Goal: Check status: Check status

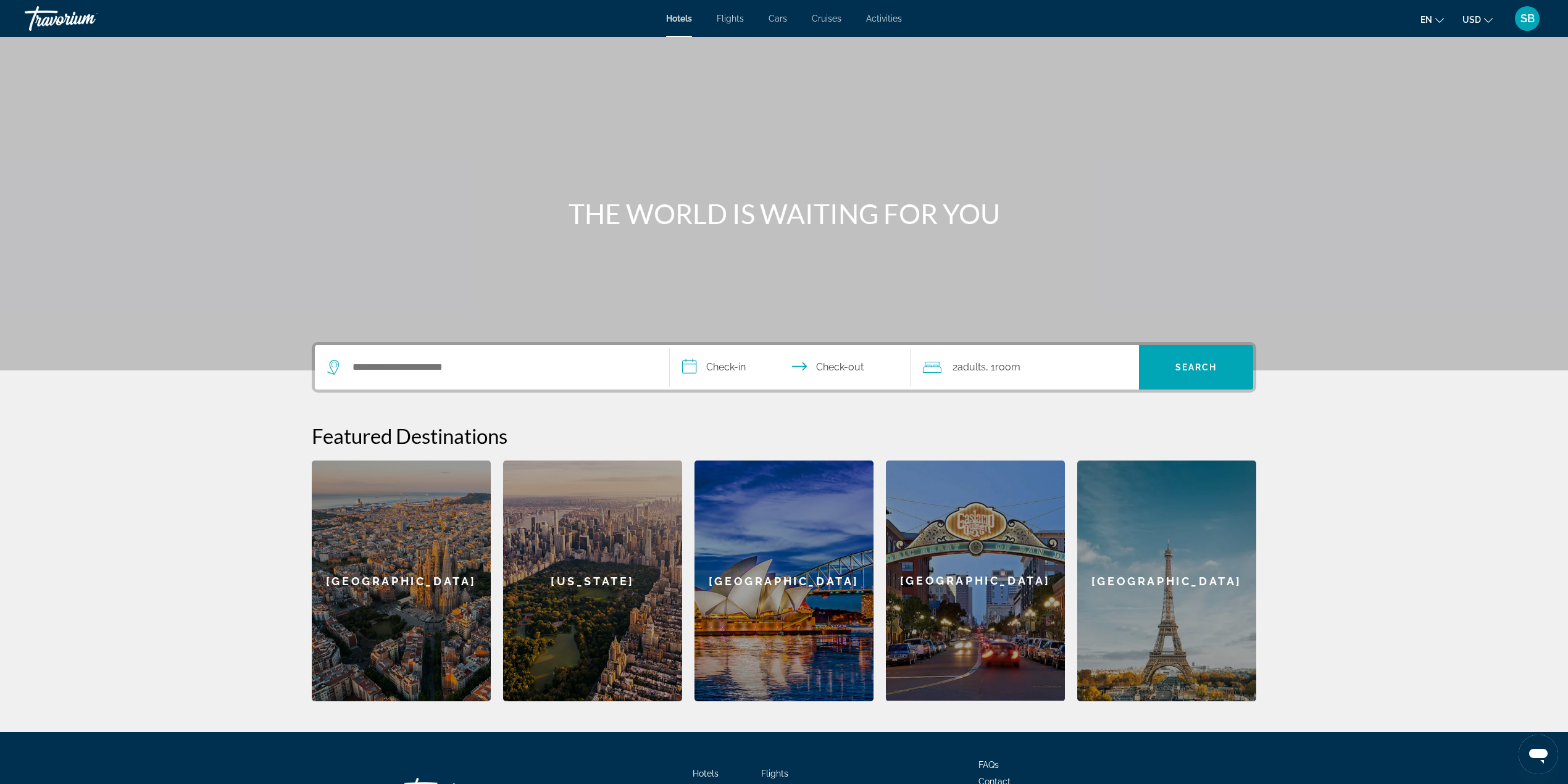
click at [1522, 23] on span "SB" at bounding box center [1528, 18] width 14 height 12
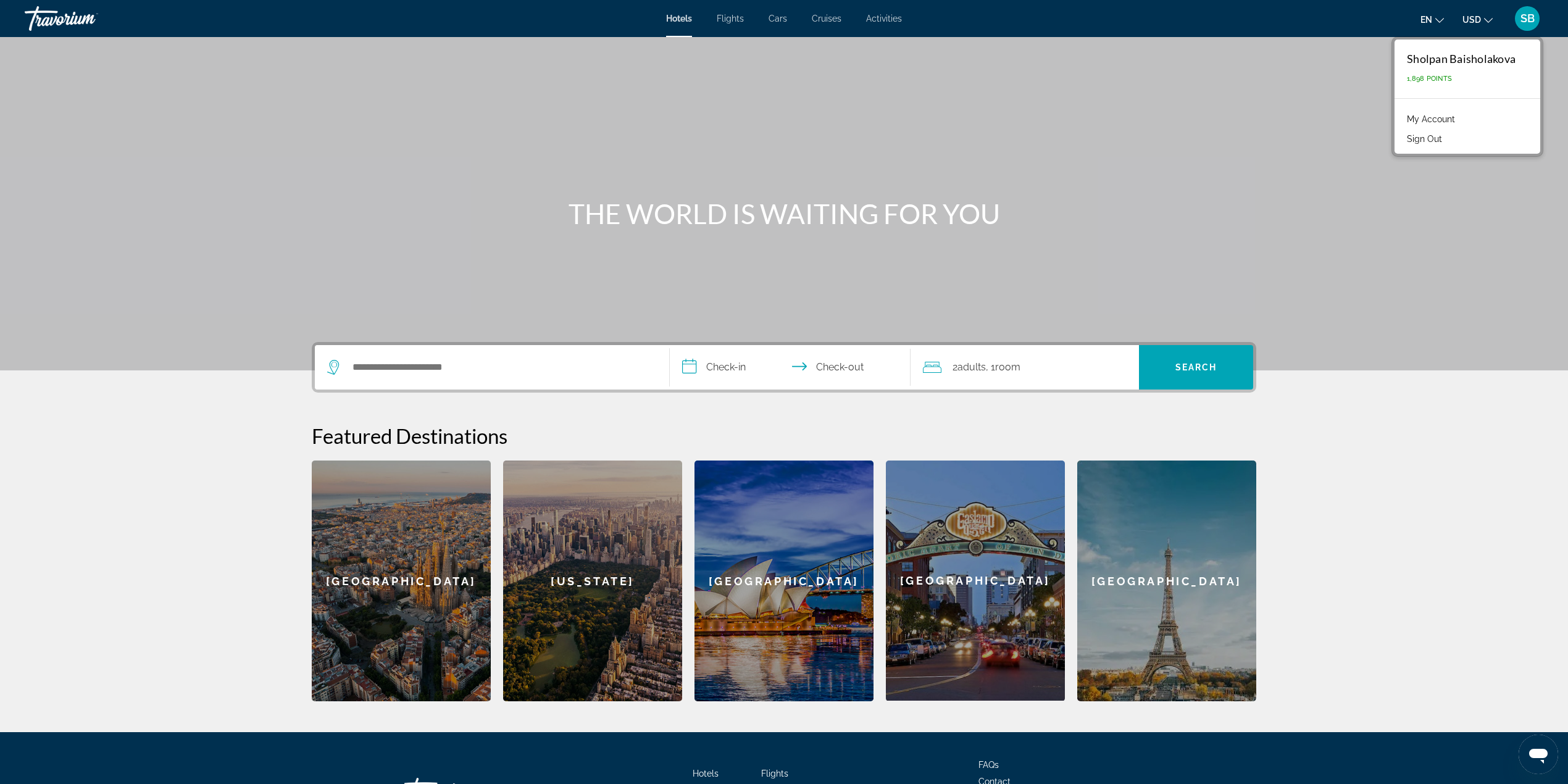
click at [1436, 111] on link "My Account" at bounding box center [1431, 119] width 60 height 16
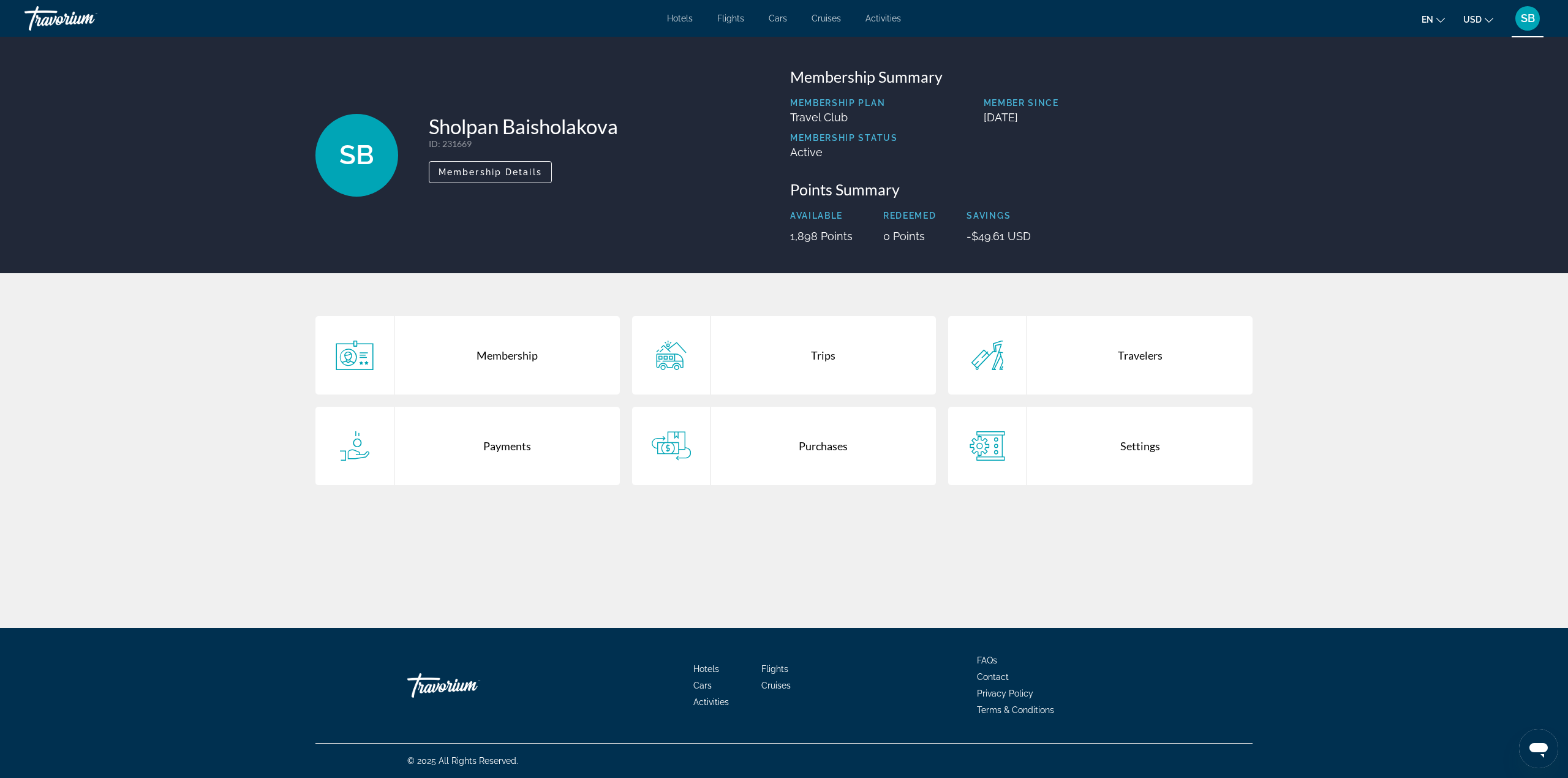
click at [773, 441] on div "Purchases" at bounding box center [824, 446] width 226 height 78
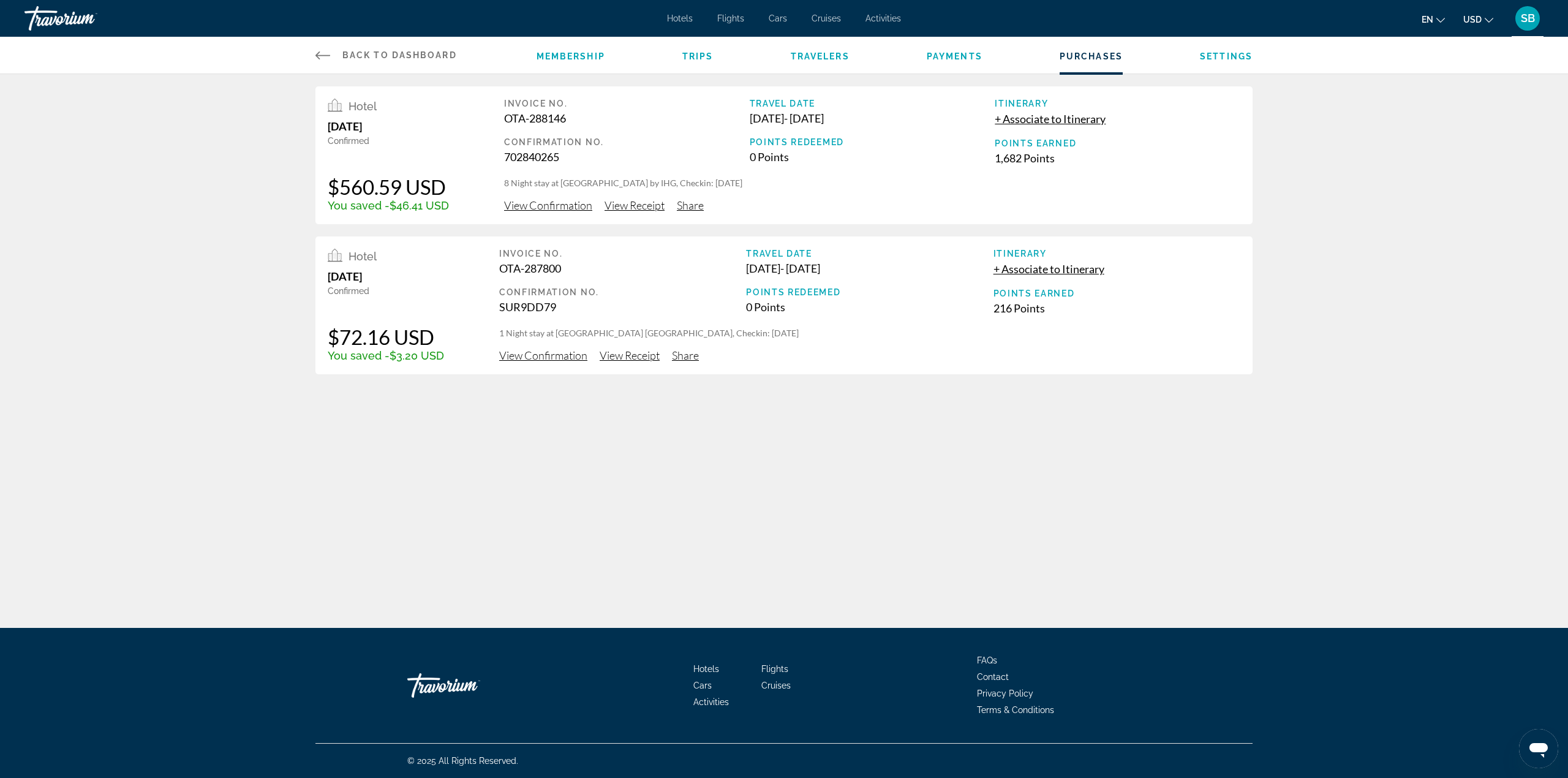
drag, startPoint x: 764, startPoint y: 116, endPoint x: 917, endPoint y: 121, distance: 153.1
click at [917, 121] on div "[DATE] - [DATE]" at bounding box center [872, 118] width 246 height 14
click at [914, 125] on div "Travel Date [DATE] - [DATE] Points Redeemed 0 Points" at bounding box center [872, 131] width 246 height 66
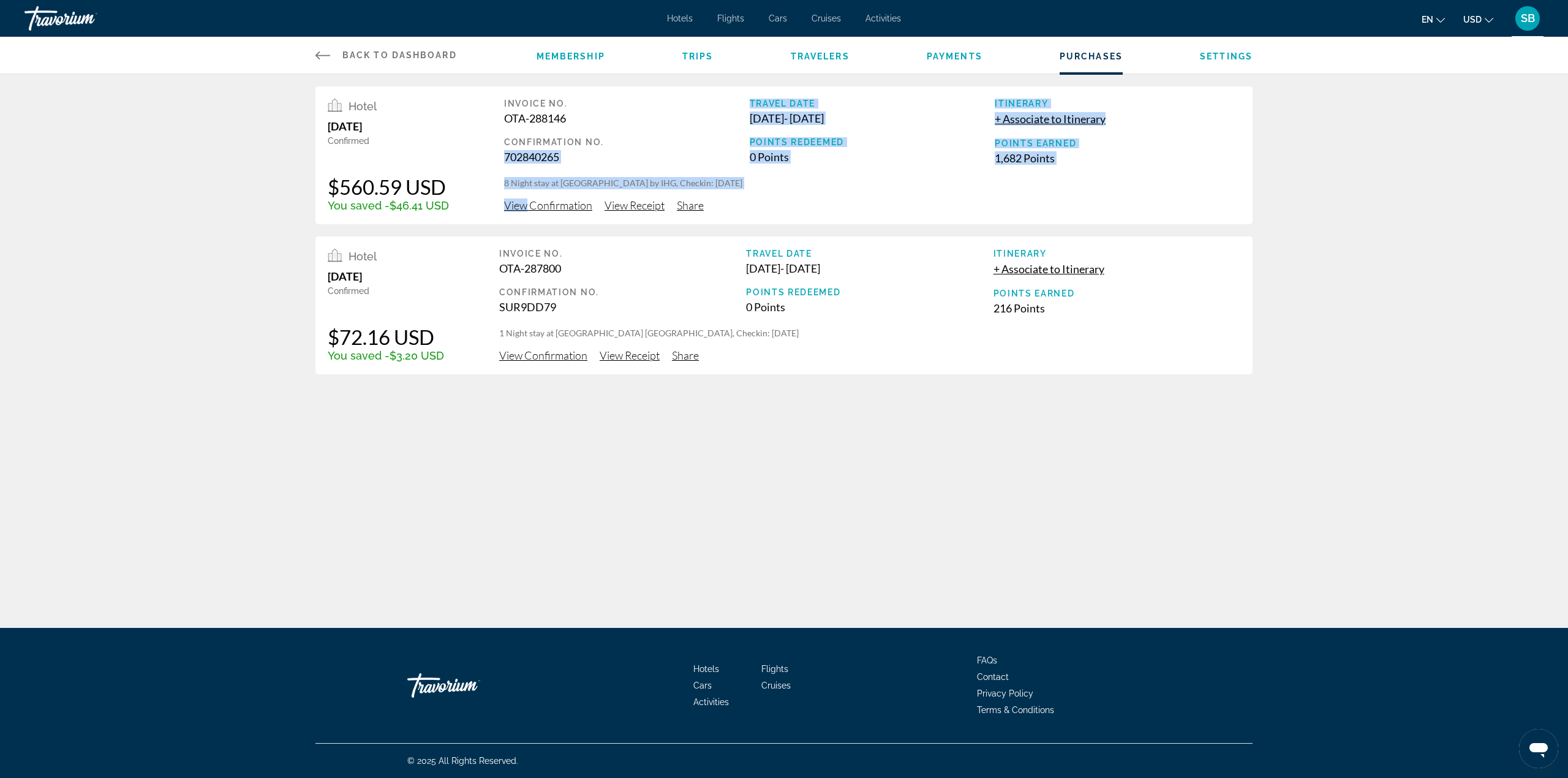
drag, startPoint x: 525, startPoint y: 202, endPoint x: 618, endPoint y: 143, distance: 110.1
click at [618, 143] on div "Invoice No. OTA-288146 Confirmation No. 702840265 Travel Date [DATE] - [DATE] P…" at bounding box center [872, 155] width 736 height 113
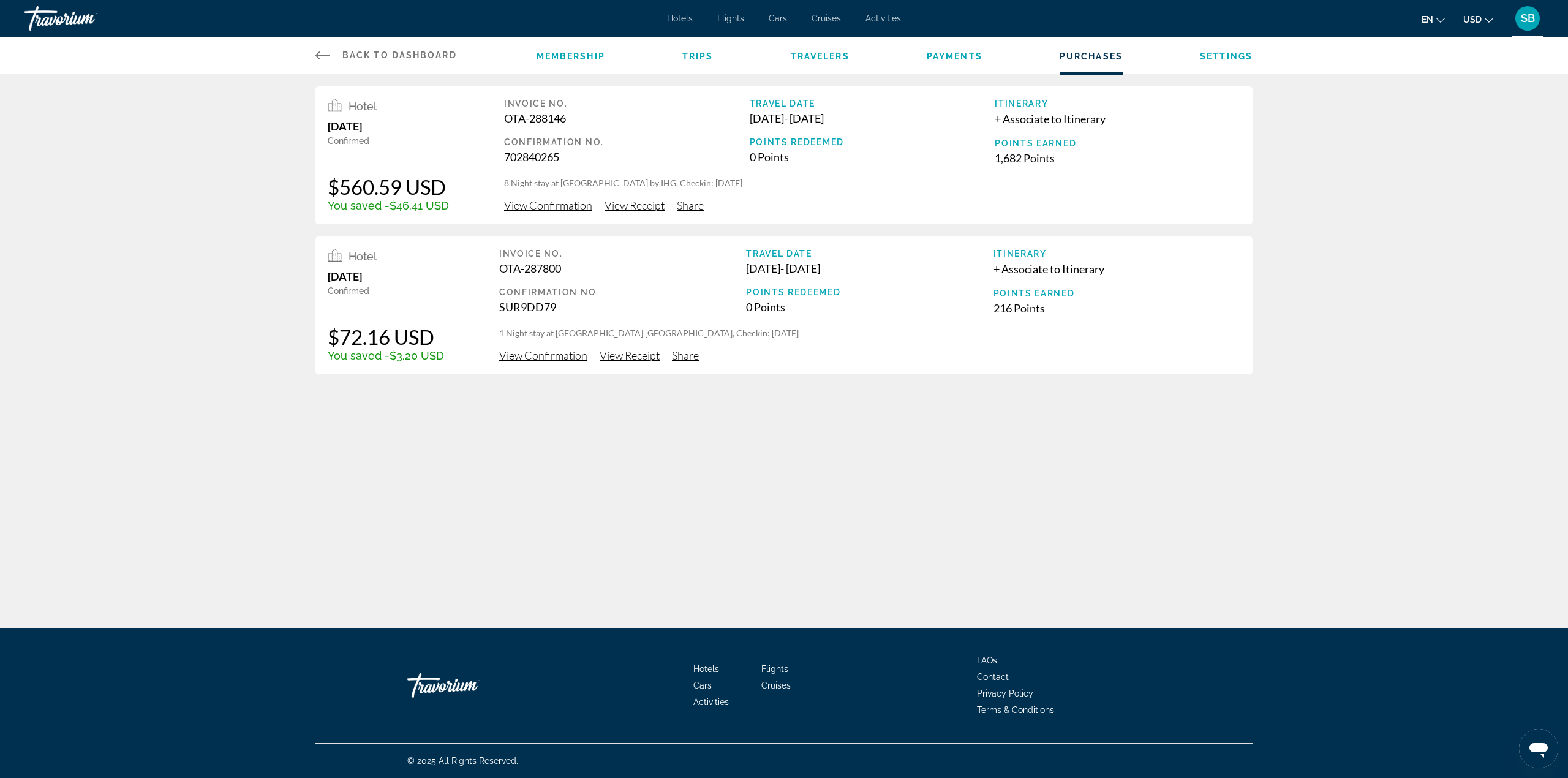
click at [829, 437] on div "Back to Dashboard Dashboard Membership Trips Travelers Payments Purchases Setti…" at bounding box center [784, 314] width 1568 height 628
